Goal: Transaction & Acquisition: Obtain resource

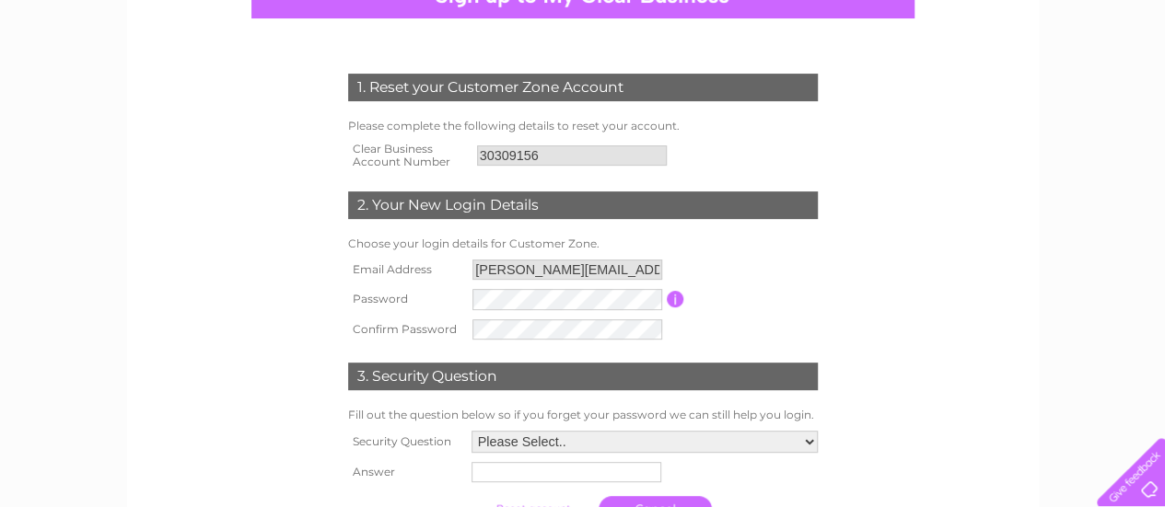
scroll to position [276, 0]
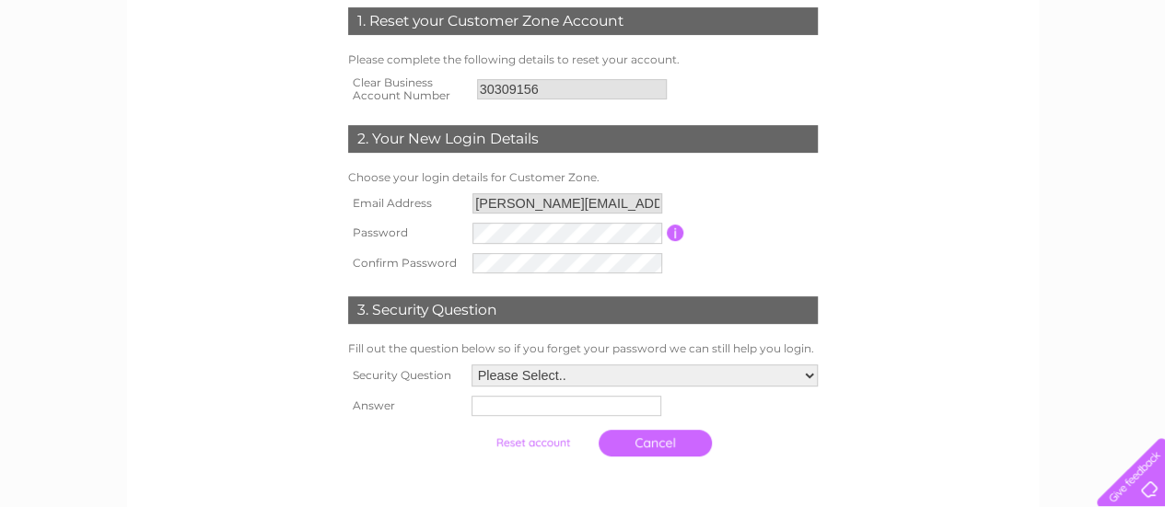
click at [805, 378] on select "Please Select.. In what town or city was your first job? In what town or city d…" at bounding box center [644, 376] width 346 height 22
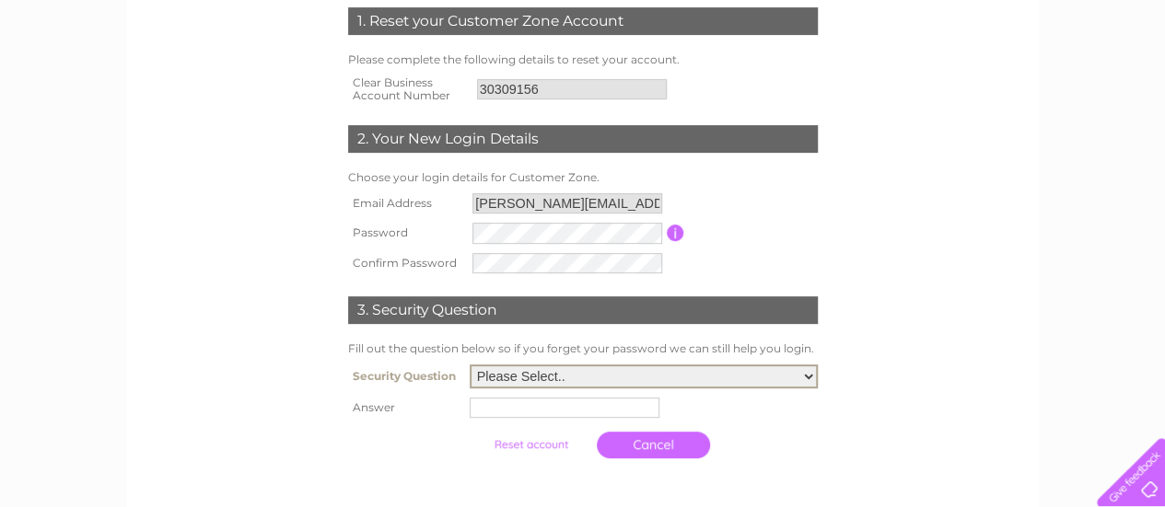
select select "5"
click at [470, 366] on select "Please Select.. In what town or city was your first job? In what town or city d…" at bounding box center [644, 377] width 348 height 24
click at [586, 412] on input "text" at bounding box center [565, 408] width 190 height 20
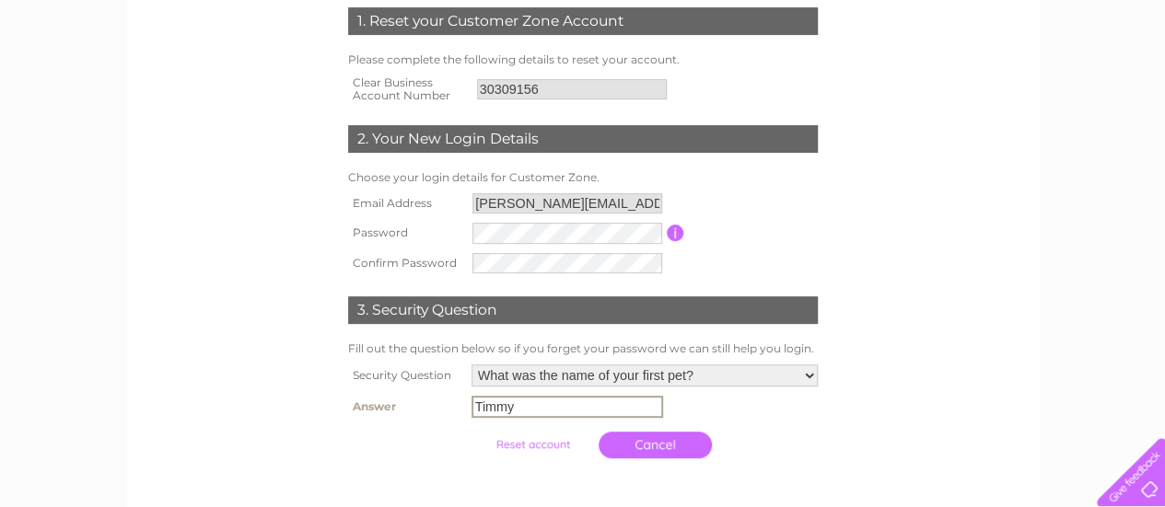
type input "Timmy"
click at [551, 447] on input "submit" at bounding box center [532, 445] width 113 height 26
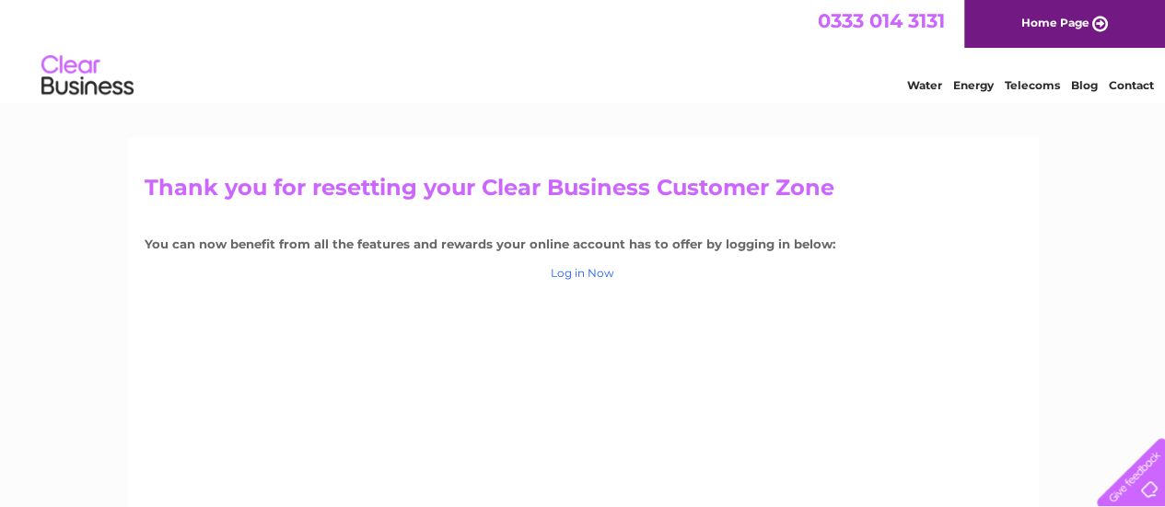
click at [580, 275] on link "Log in Now" at bounding box center [583, 273] width 64 height 14
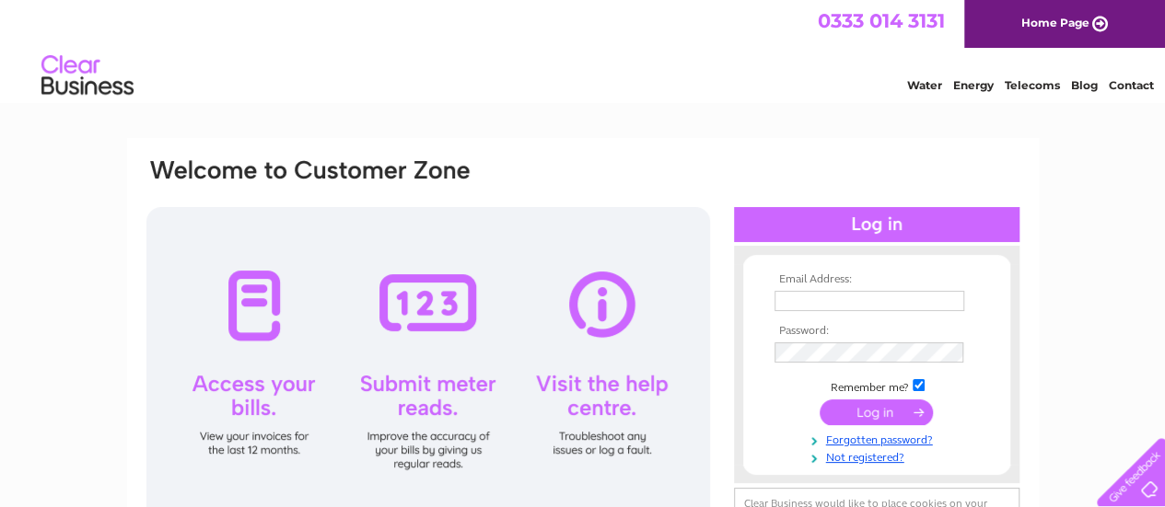
type input "mel.hearn@sms-environmental.co.uk"
click at [874, 413] on input "submit" at bounding box center [875, 413] width 113 height 26
click at [884, 412] on input "submit" at bounding box center [875, 413] width 113 height 26
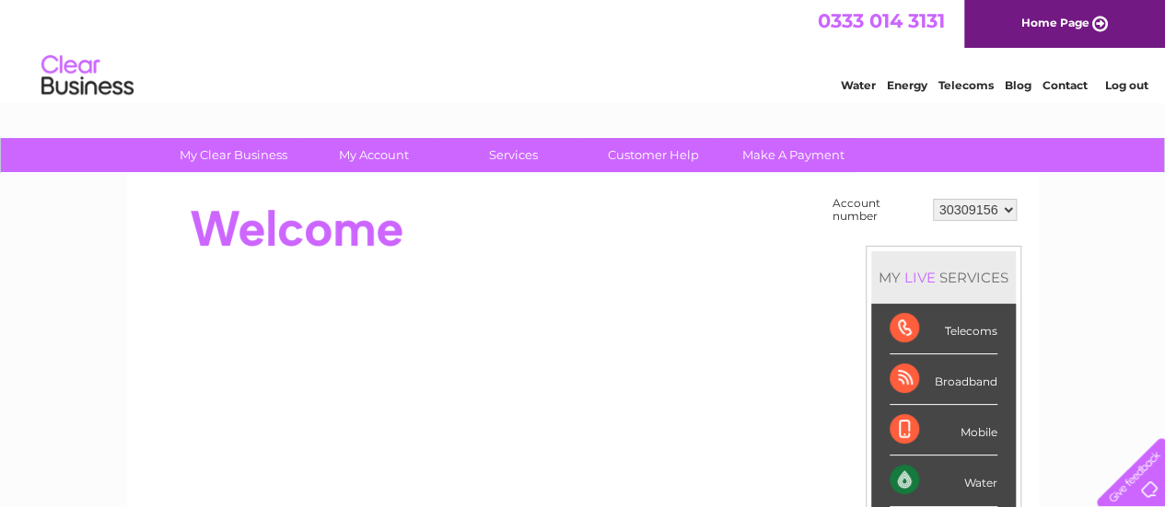
click at [1006, 208] on select "30309156" at bounding box center [975, 210] width 84 height 22
click at [1007, 208] on select "30309156" at bounding box center [975, 210] width 84 height 22
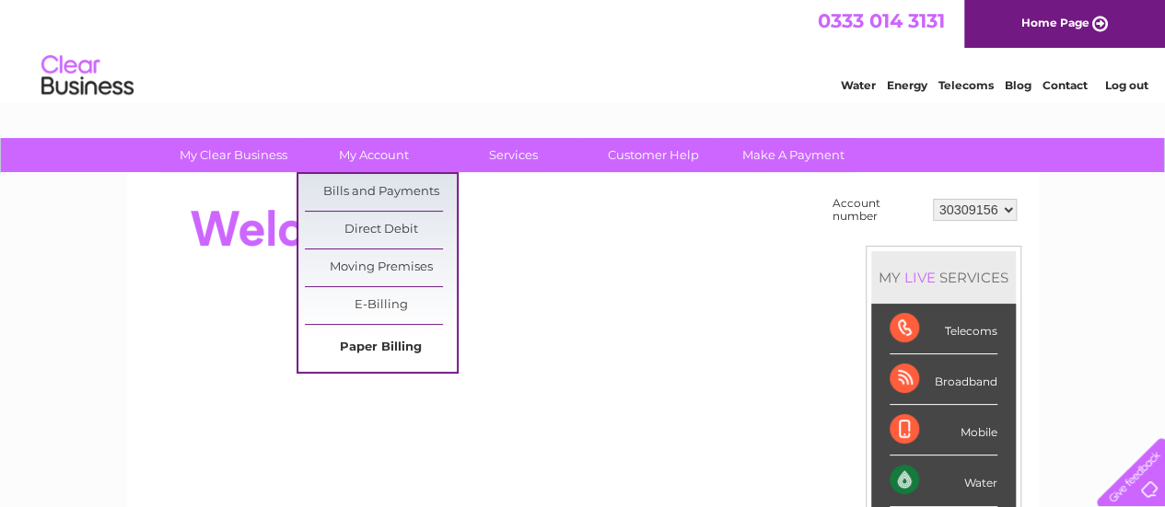
click at [368, 338] on link "Paper Billing" at bounding box center [381, 348] width 152 height 37
click at [374, 346] on link "Paper Billing" at bounding box center [381, 348] width 152 height 37
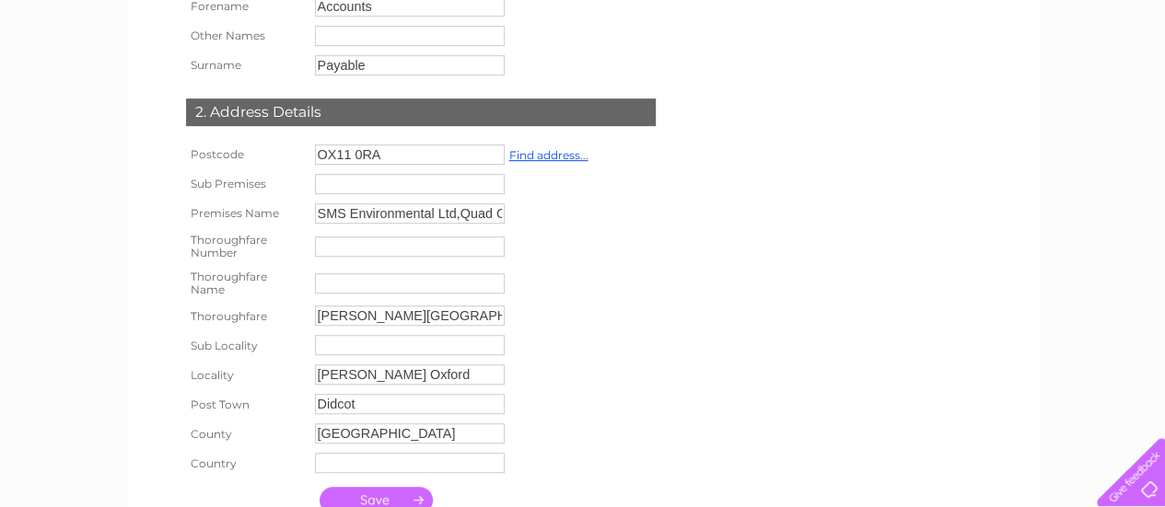
scroll to position [460, 0]
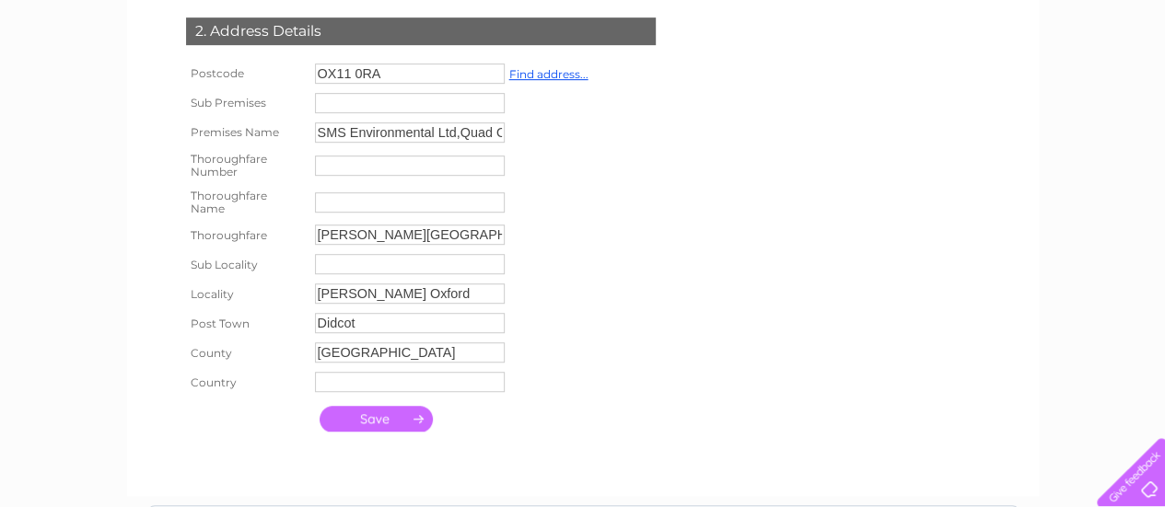
click at [398, 428] on input "submit" at bounding box center [375, 419] width 113 height 26
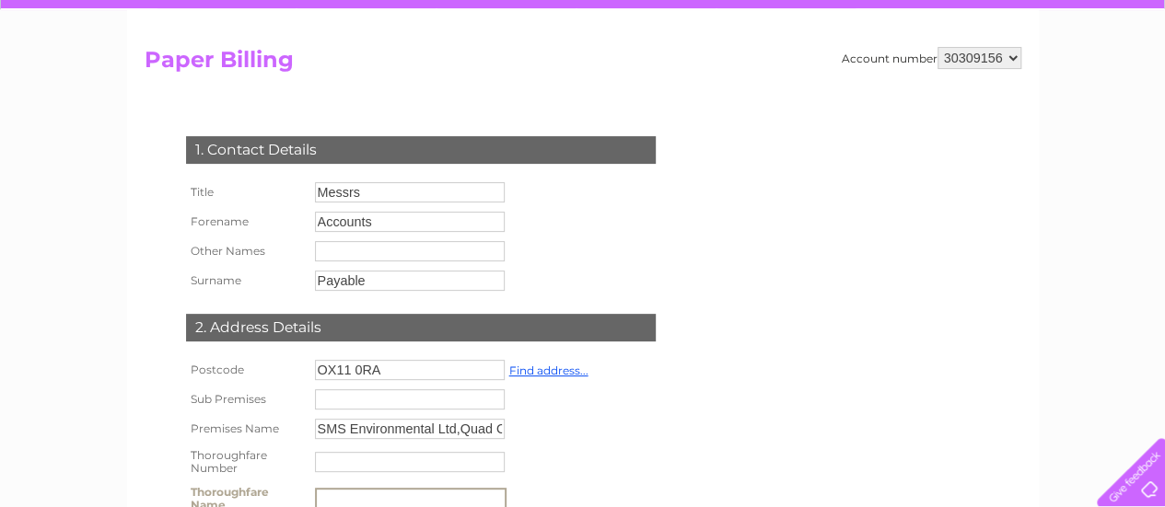
scroll to position [0, 0]
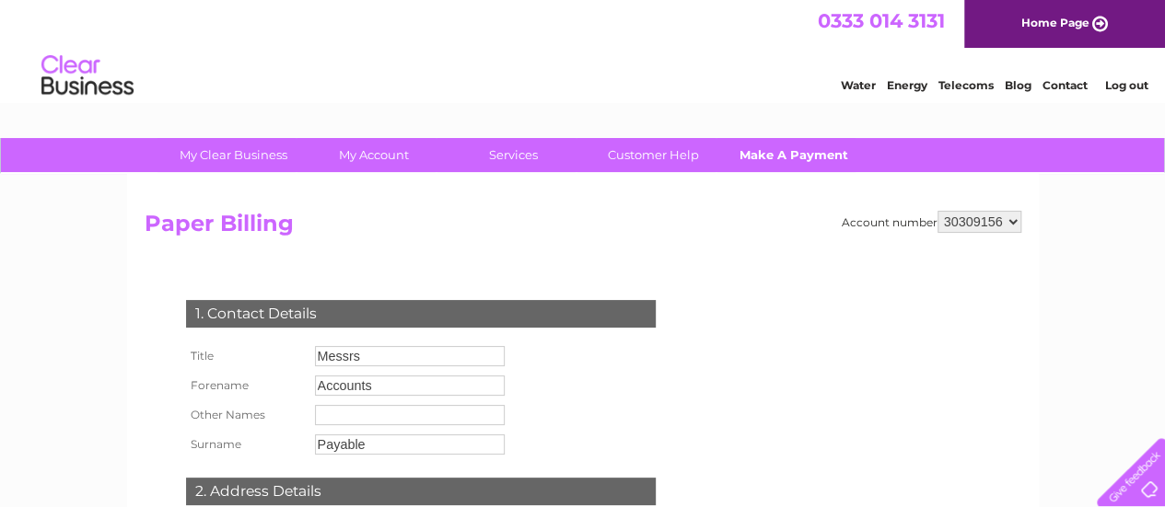
click at [792, 151] on link "Make A Payment" at bounding box center [793, 155] width 152 height 34
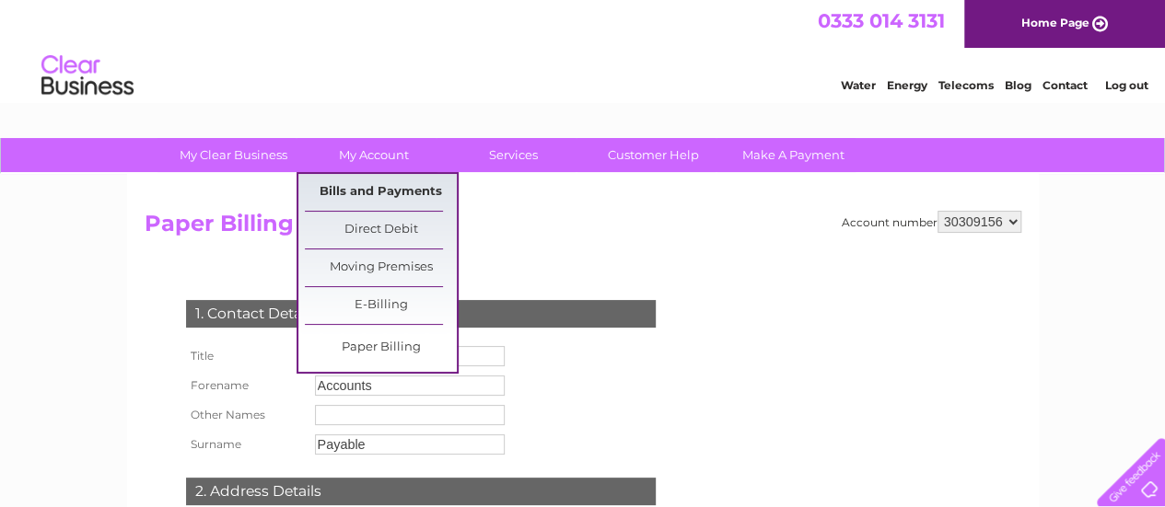
click at [390, 189] on link "Bills and Payments" at bounding box center [381, 192] width 152 height 37
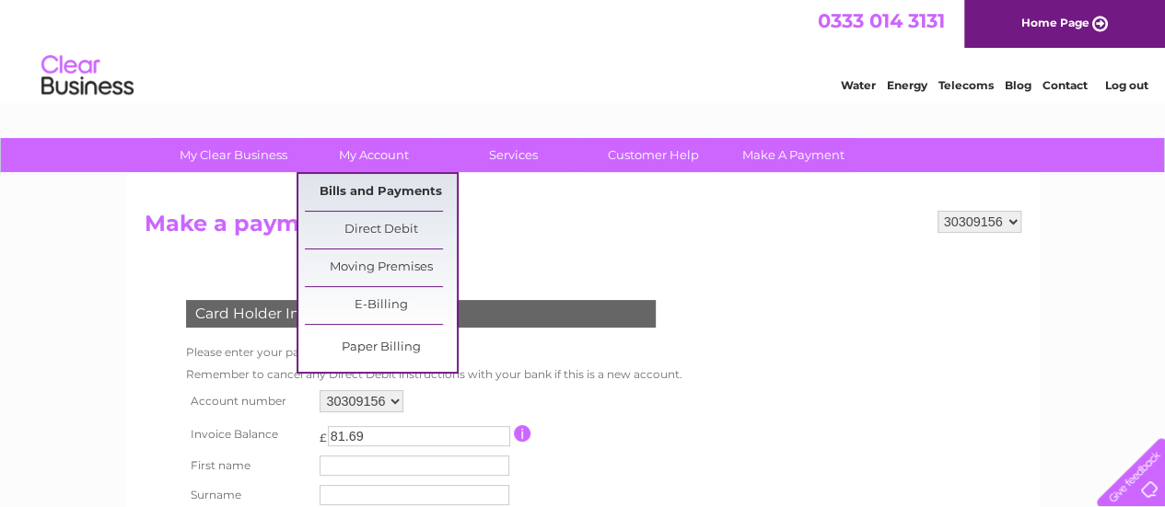
click at [401, 192] on link "Bills and Payments" at bounding box center [381, 192] width 152 height 37
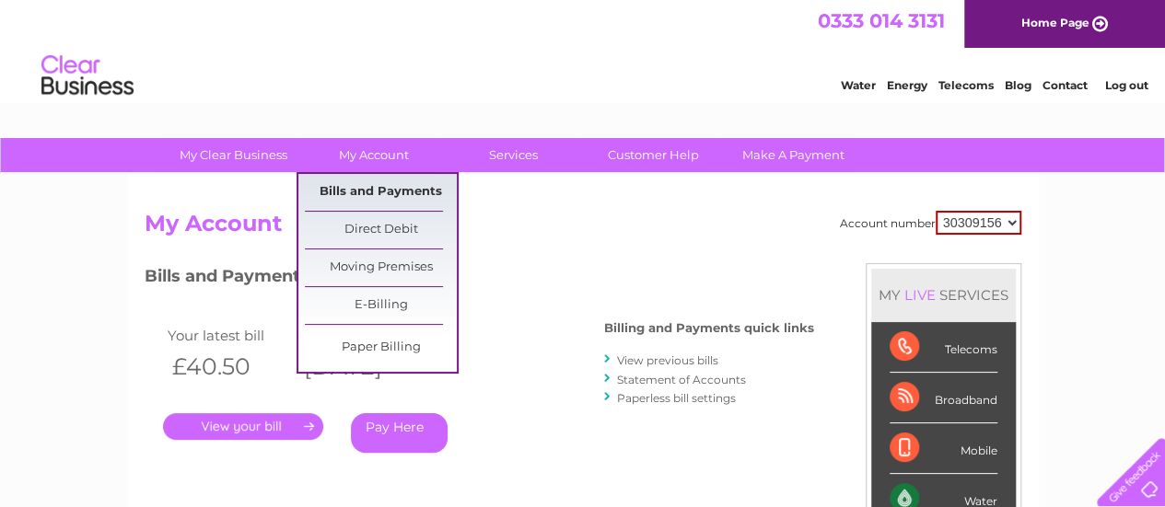
click at [384, 197] on link "Bills and Payments" at bounding box center [381, 192] width 152 height 37
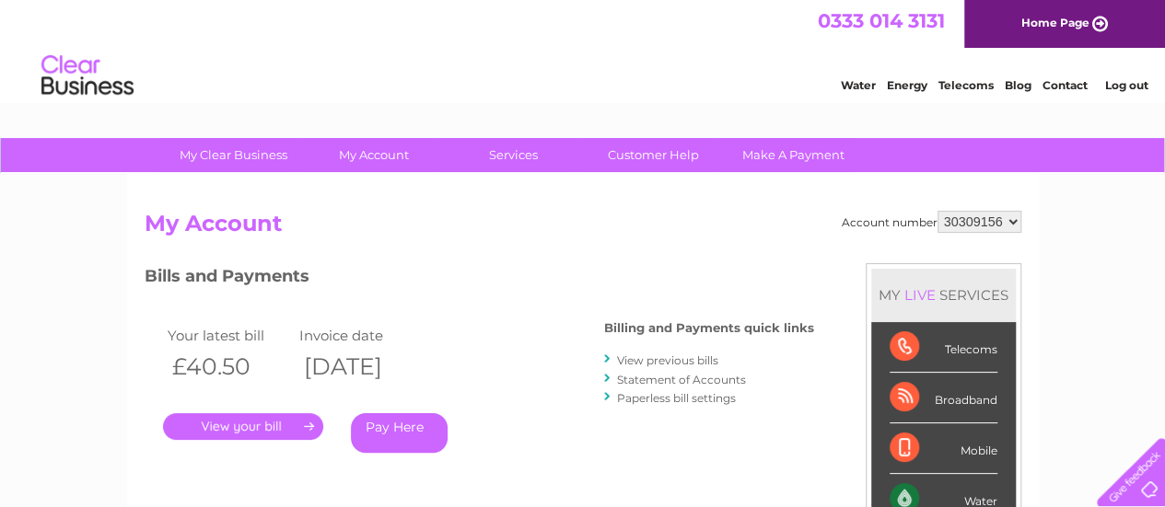
click at [231, 432] on link "." at bounding box center [243, 426] width 160 height 27
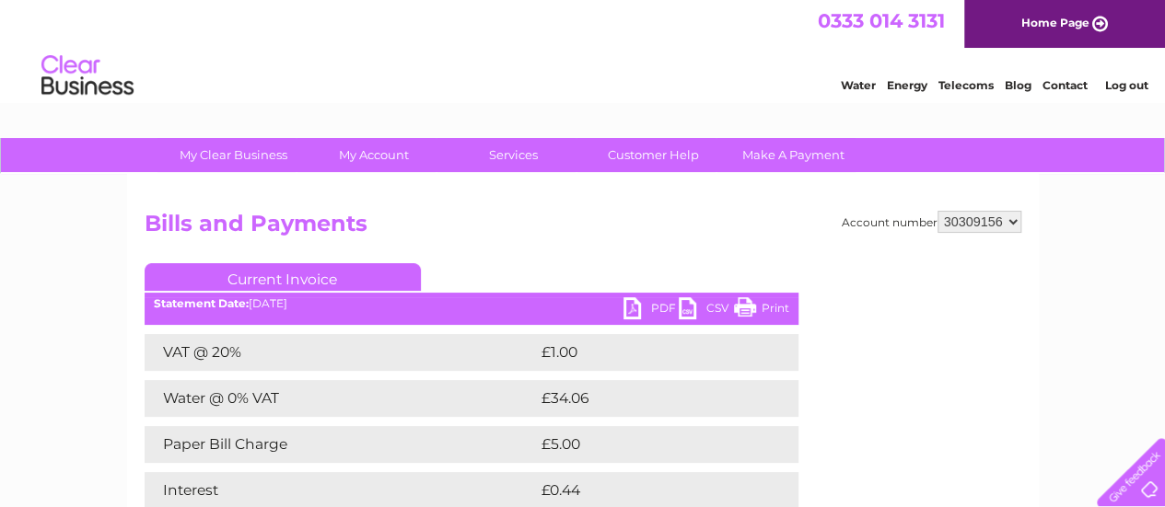
click at [634, 304] on link "PDF" at bounding box center [650, 310] width 55 height 27
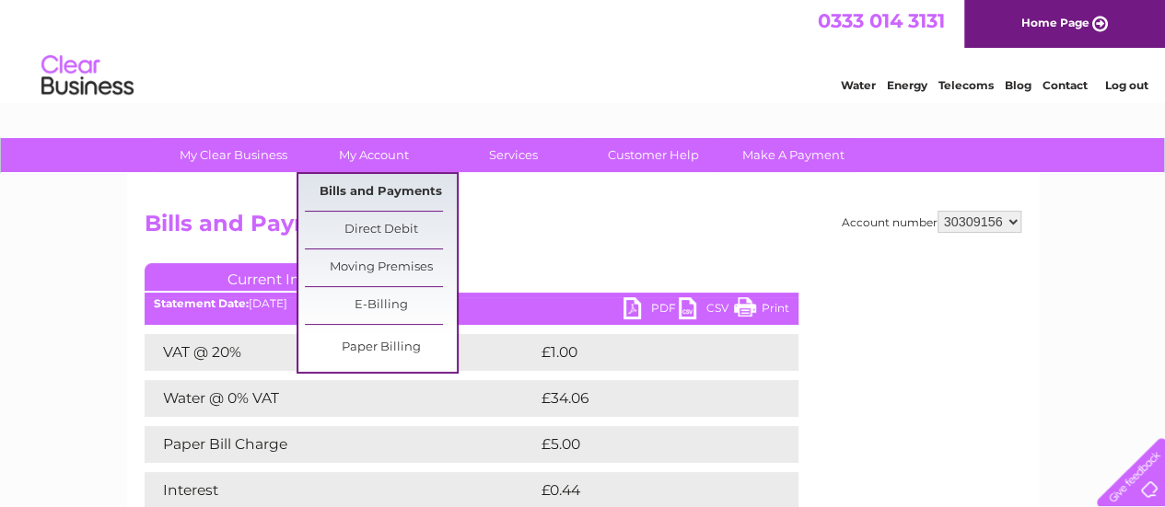
click at [389, 189] on link "Bills and Payments" at bounding box center [381, 192] width 152 height 37
click at [390, 194] on link "Bills and Payments" at bounding box center [381, 192] width 152 height 37
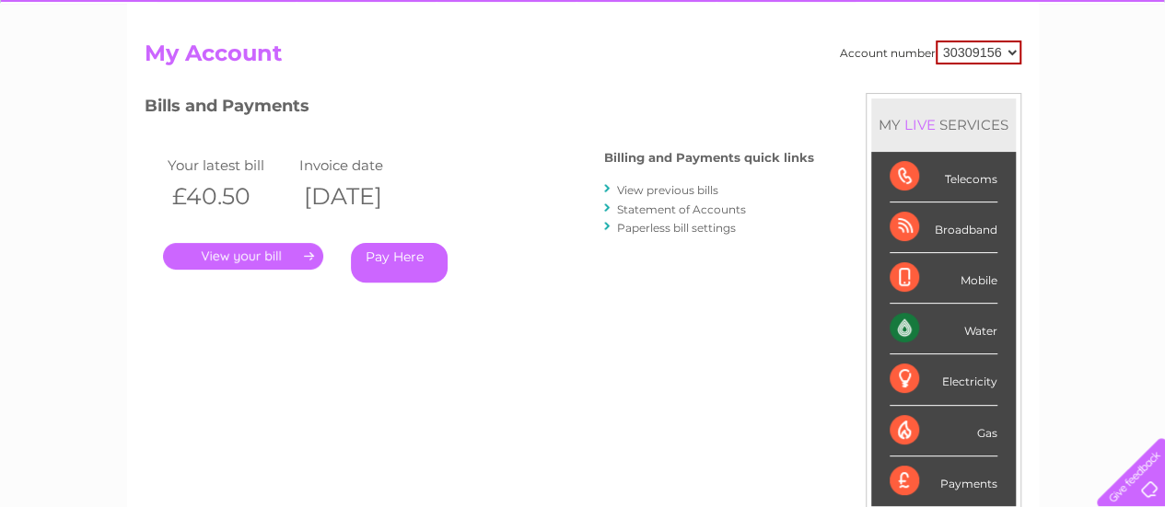
scroll to position [184, 0]
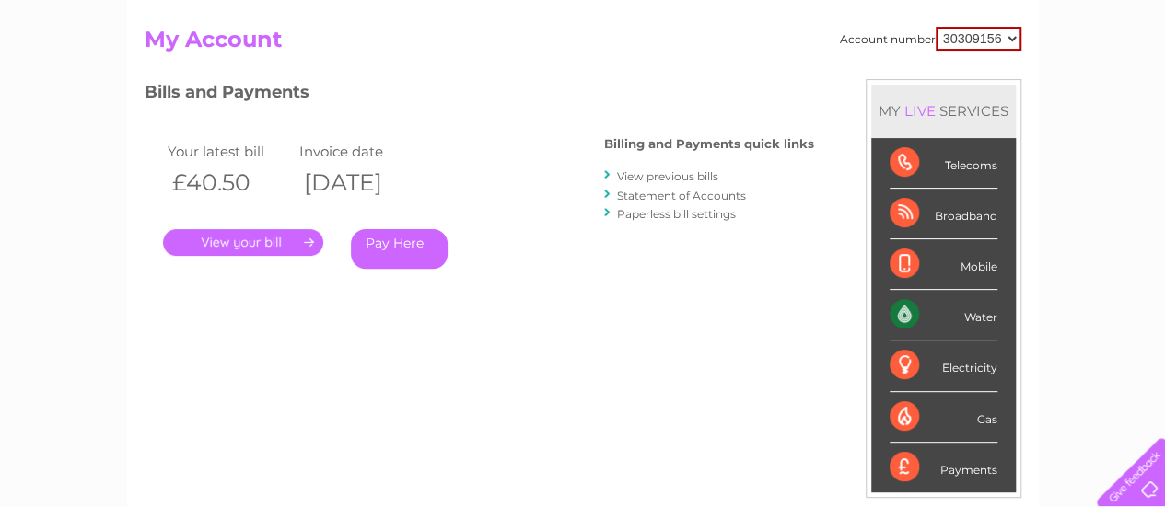
click at [668, 177] on link "View previous bills" at bounding box center [667, 176] width 101 height 14
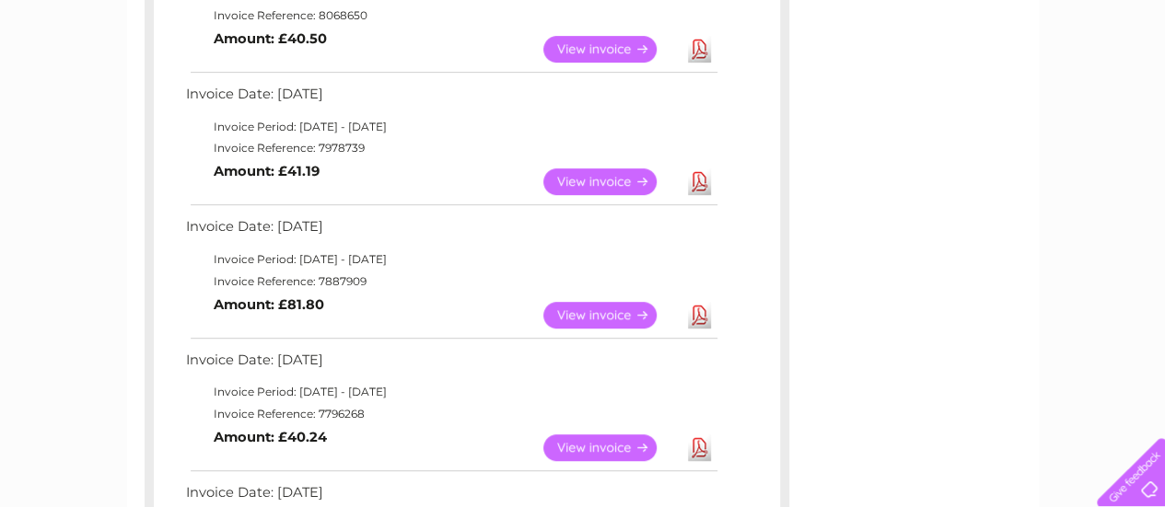
scroll to position [368, 0]
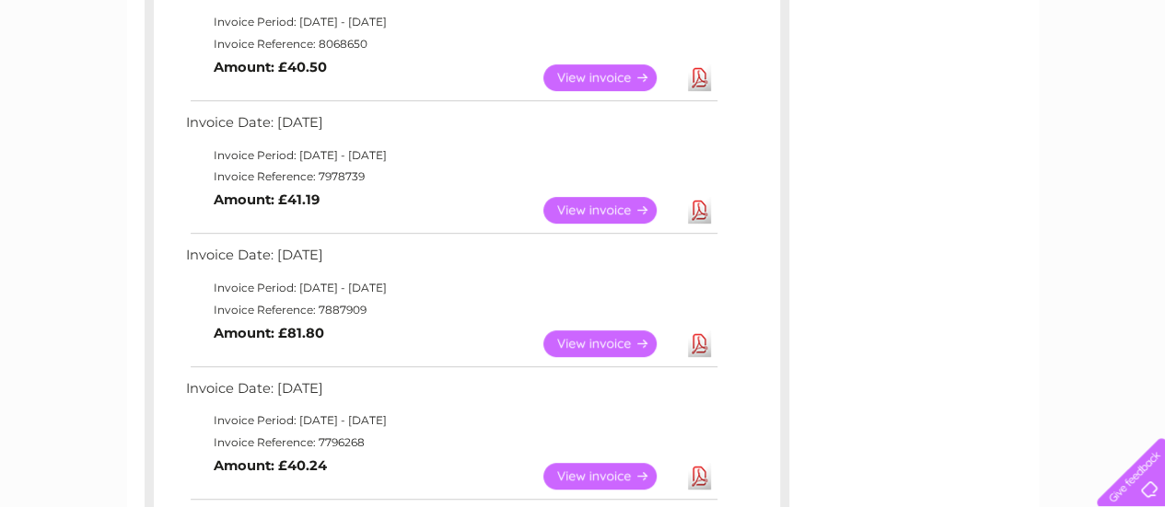
click at [595, 341] on link "View" at bounding box center [610, 344] width 135 height 27
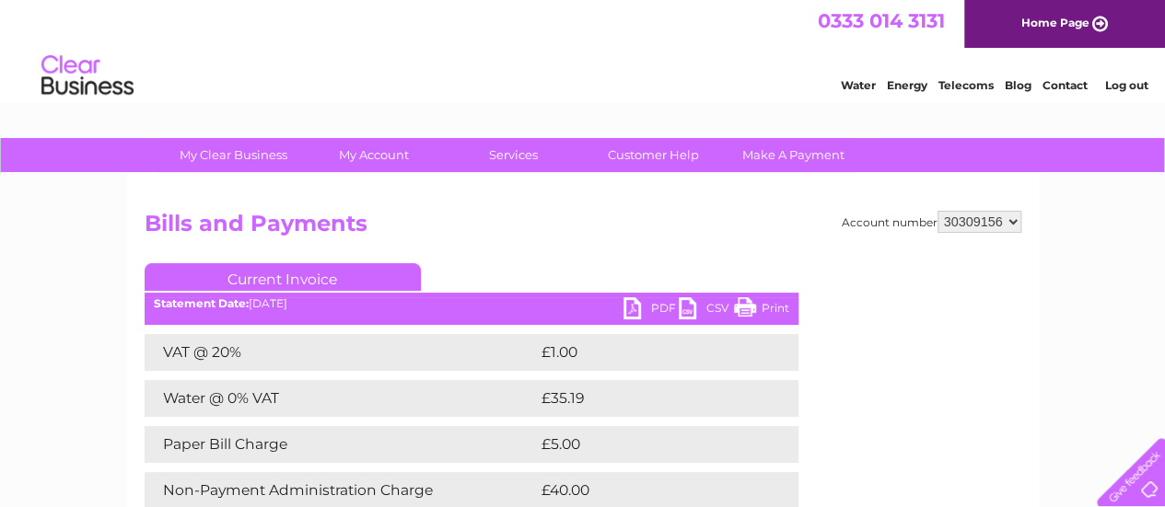
click at [632, 308] on link "PDF" at bounding box center [650, 310] width 55 height 27
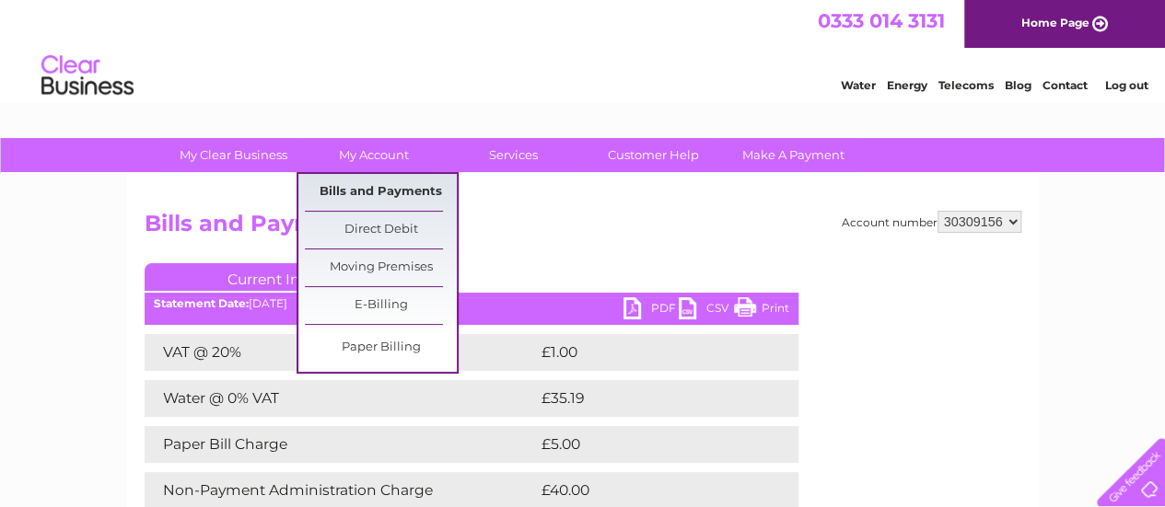
click at [381, 191] on link "Bills and Payments" at bounding box center [381, 192] width 152 height 37
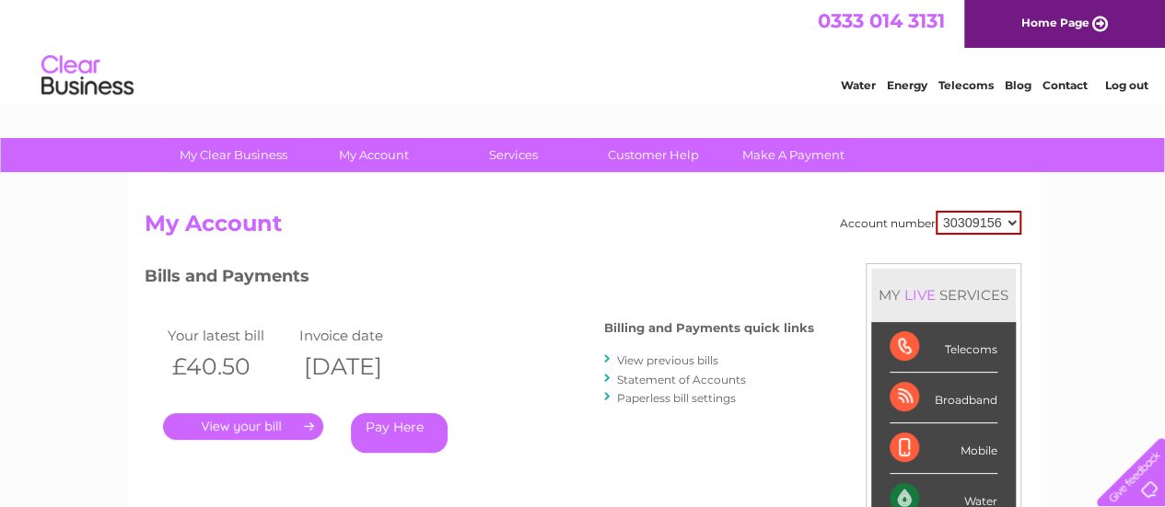
click at [684, 354] on link "View previous bills" at bounding box center [667, 361] width 101 height 14
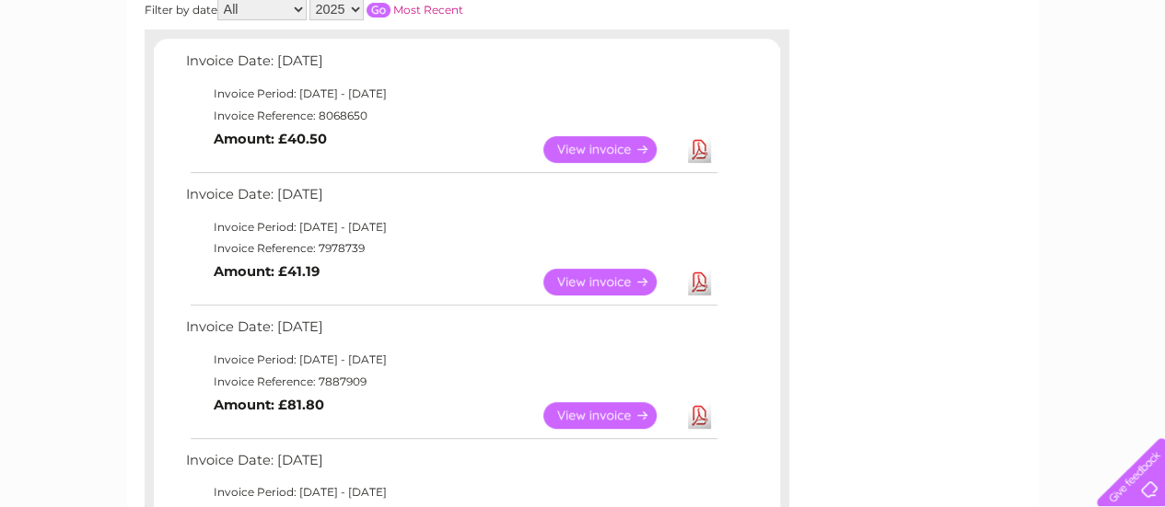
scroll to position [276, 0]
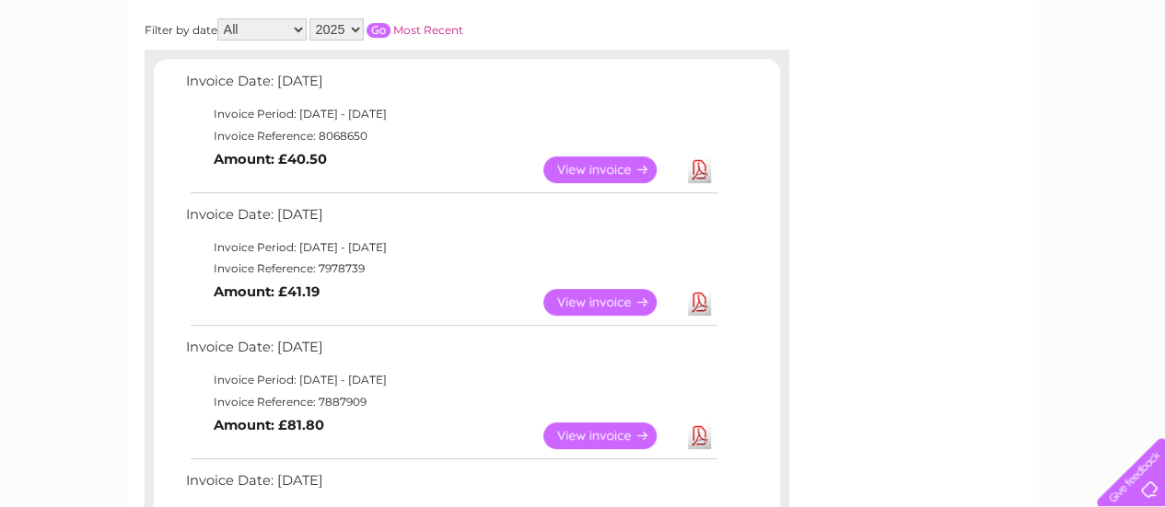
click at [702, 299] on link "Download" at bounding box center [699, 302] width 23 height 27
click at [701, 170] on link "Download" at bounding box center [699, 170] width 23 height 27
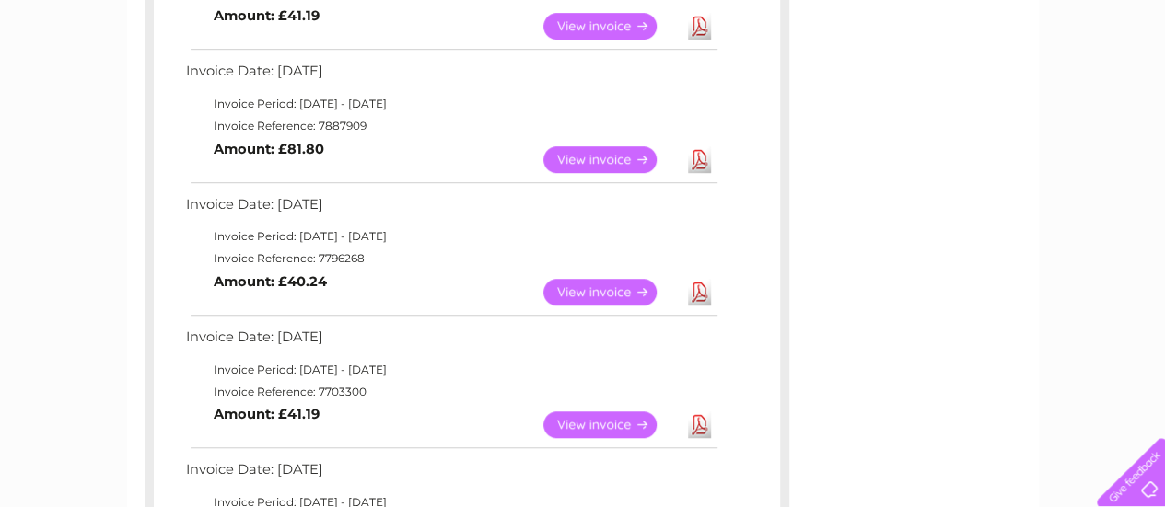
scroll to position [645, 0]
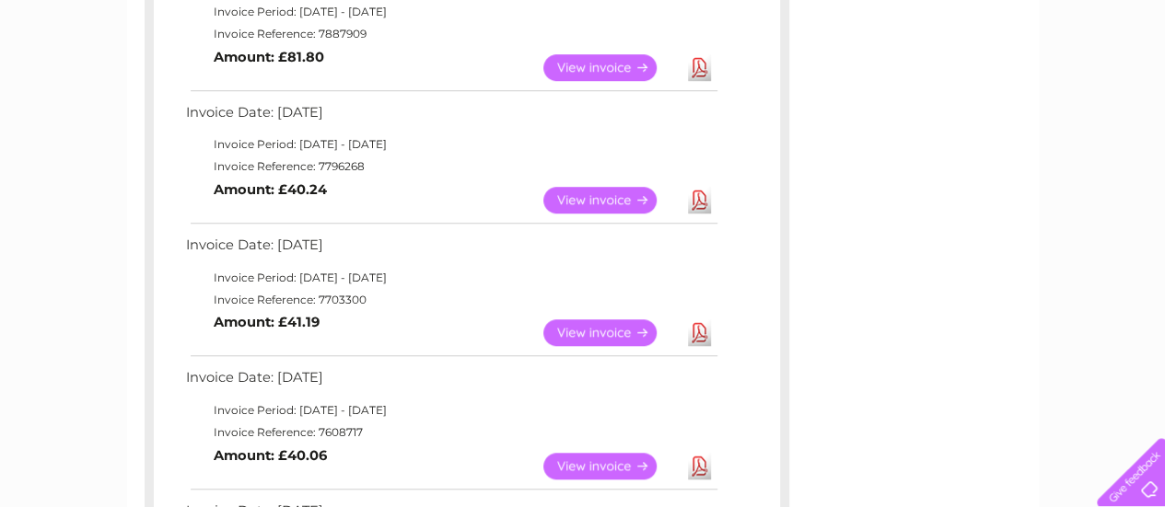
click at [697, 198] on link "Download" at bounding box center [699, 200] width 23 height 27
click at [701, 329] on link "Download" at bounding box center [699, 332] width 23 height 27
click at [701, 464] on link "Download" at bounding box center [699, 466] width 23 height 27
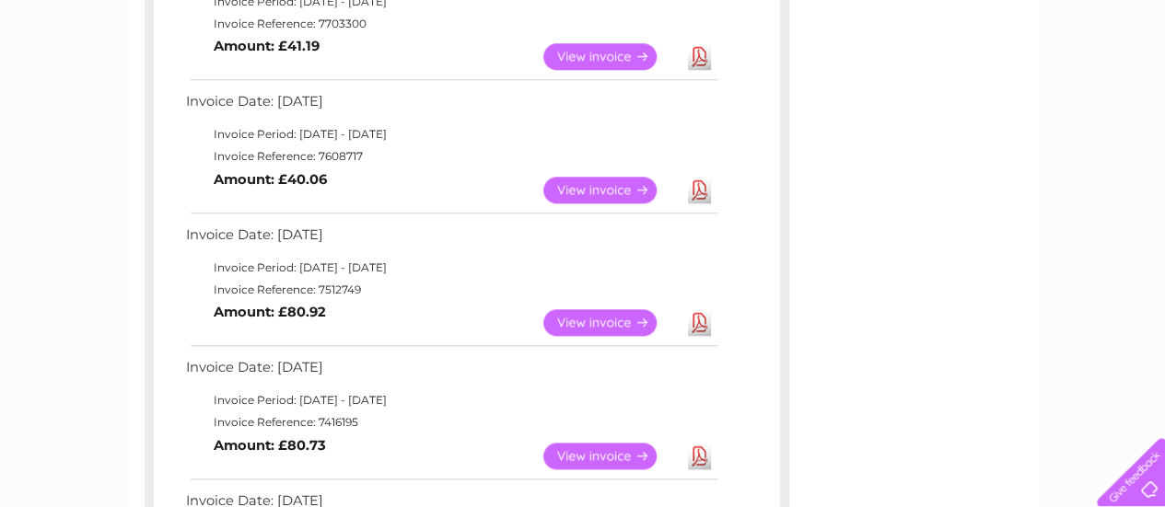
scroll to position [1013, 0]
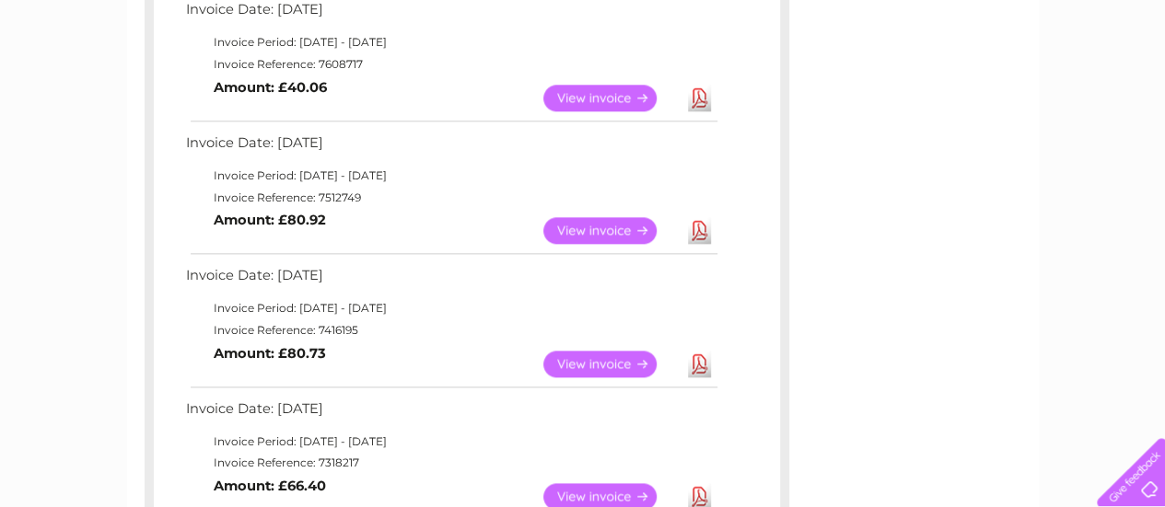
click at [705, 233] on link "Download" at bounding box center [699, 230] width 23 height 27
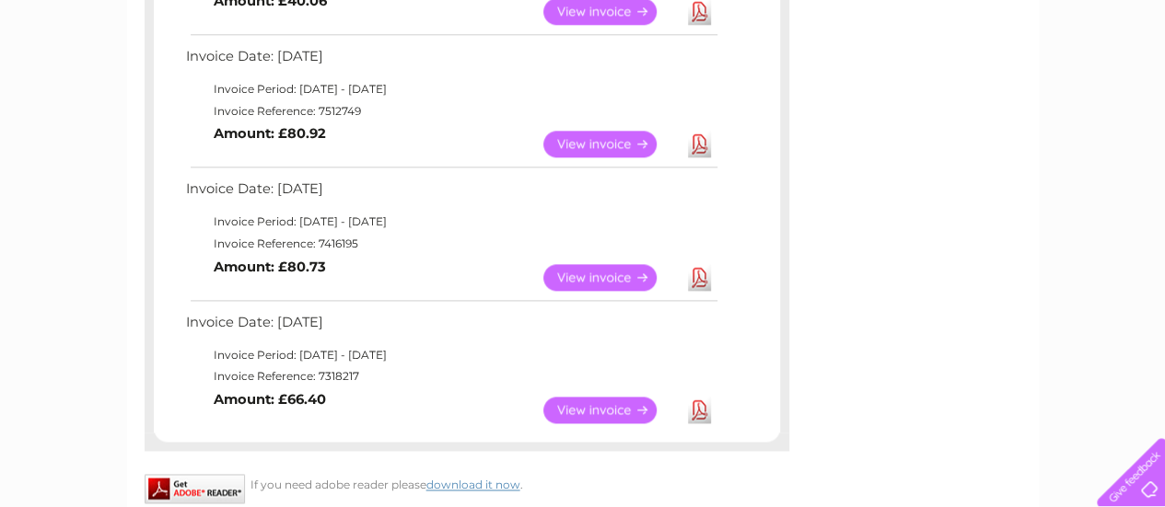
scroll to position [1105, 0]
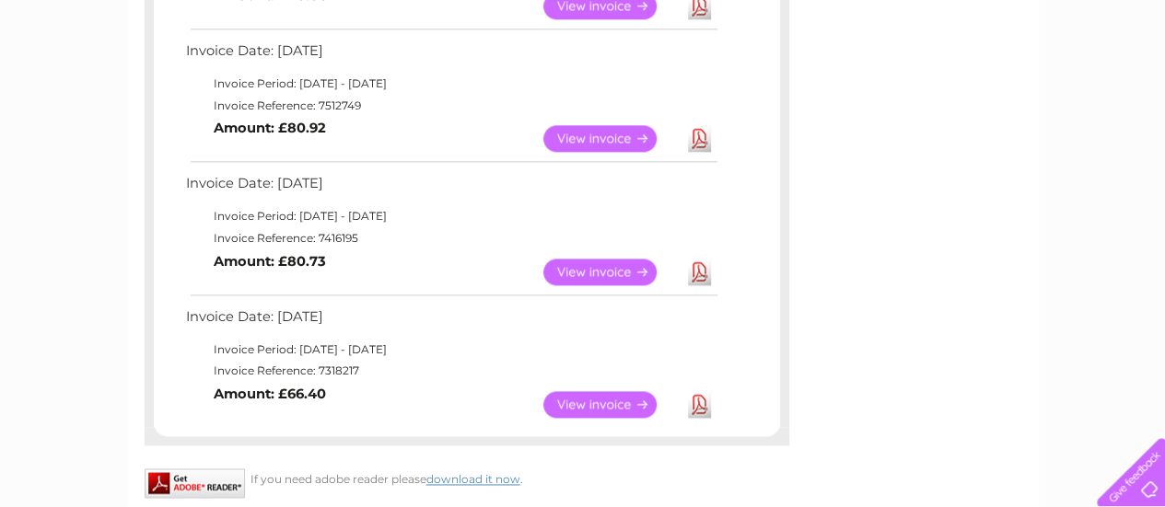
click at [700, 272] on link "Download" at bounding box center [699, 272] width 23 height 27
click at [611, 406] on link "View" at bounding box center [610, 404] width 135 height 27
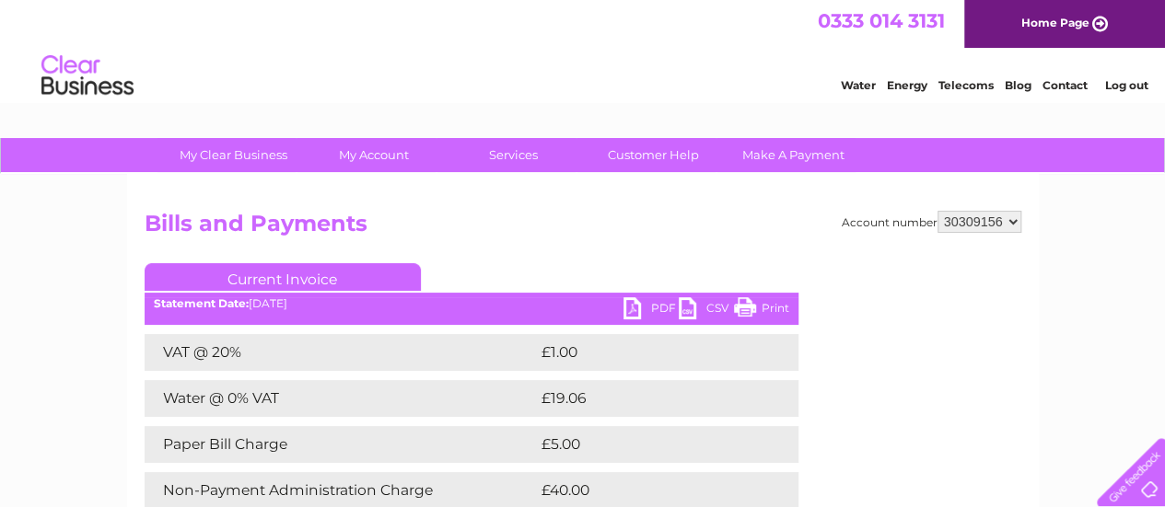
click at [637, 307] on link "PDF" at bounding box center [650, 310] width 55 height 27
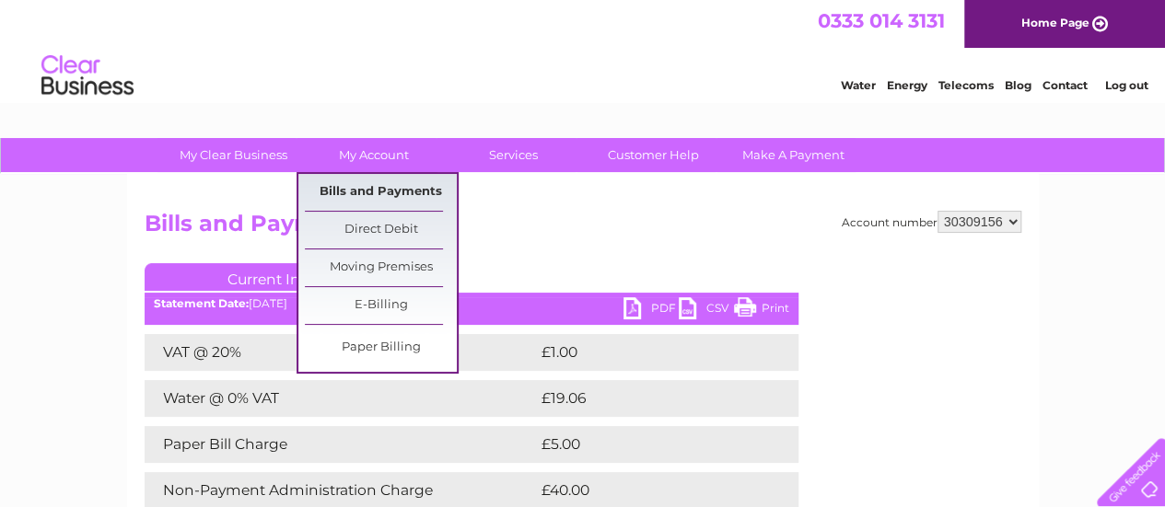
click at [377, 191] on link "Bills and Payments" at bounding box center [381, 192] width 152 height 37
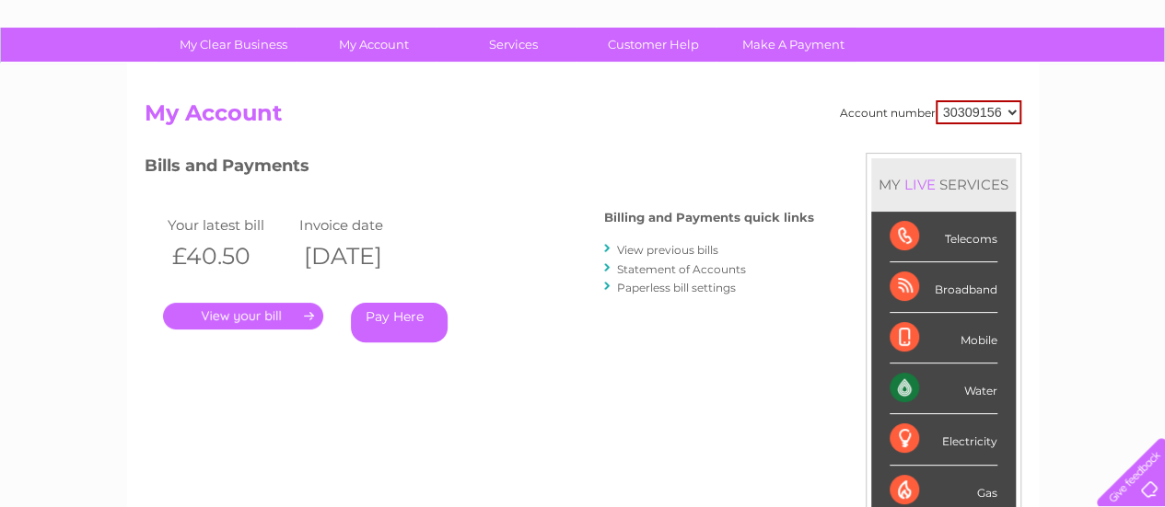
scroll to position [276, 0]
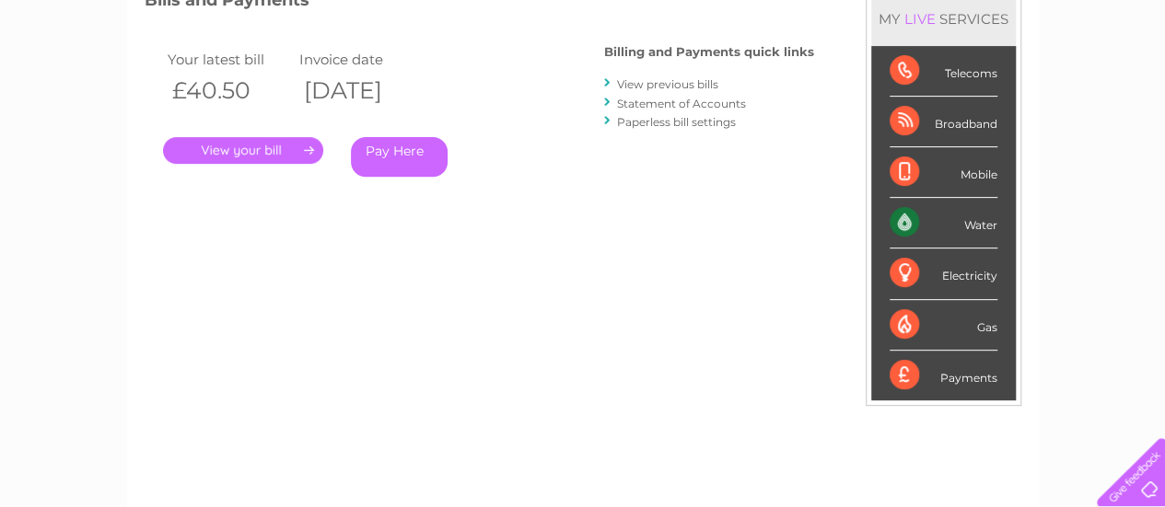
click at [689, 102] on link "Statement of Accounts" at bounding box center [681, 104] width 129 height 14
